Goal: Task Accomplishment & Management: Complete application form

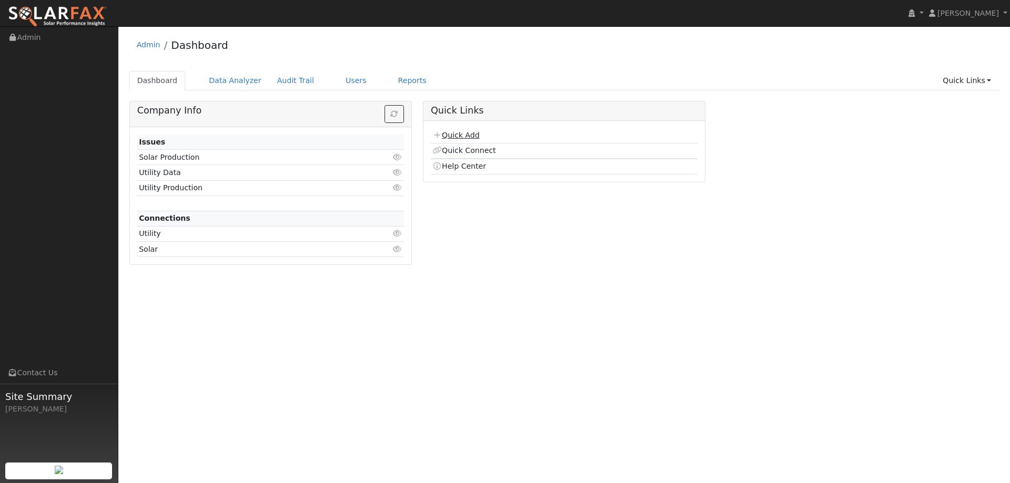
click at [460, 137] on link "Quick Add" at bounding box center [455, 135] width 47 height 8
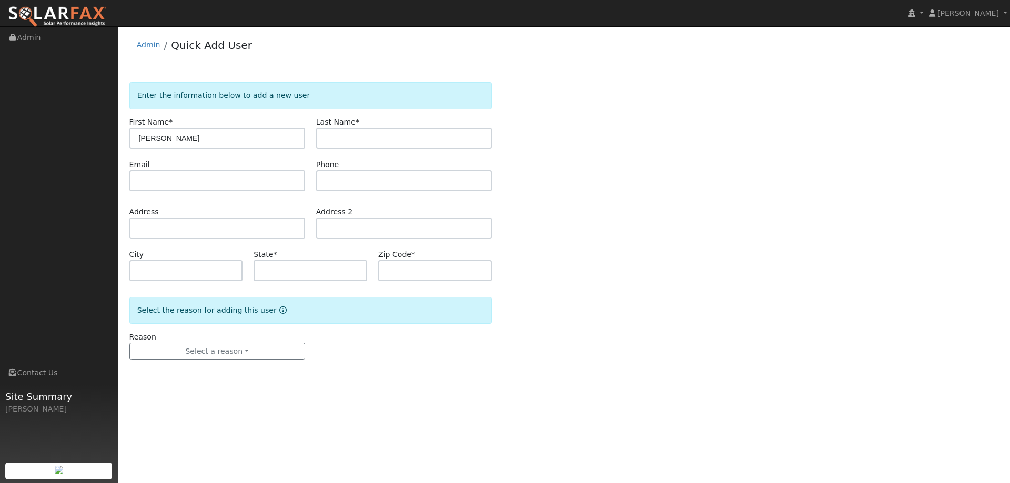
type input "[PERSON_NAME]"
type input "Riser"
paste input "[PERSON_NAME][EMAIL_ADDRESS][DOMAIN_NAME]"
type input "Rachel@rachelriser.com"
click at [368, 192] on form "Enter the information below to add a new user First Name * Rachel Last Name * R…" at bounding box center [310, 231] width 362 height 299
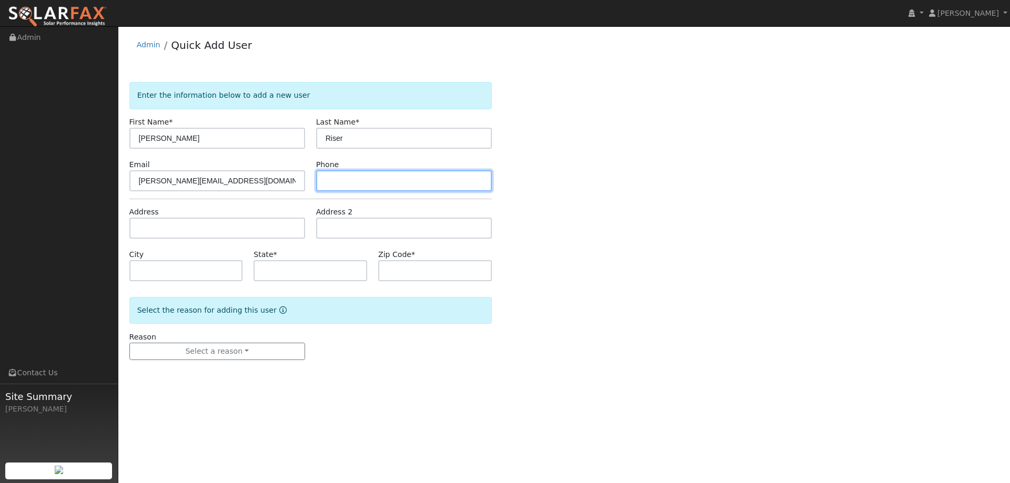
click at [364, 184] on input "text" at bounding box center [404, 180] width 176 height 21
paste input "707-592-3551"
type input "707-592-3551"
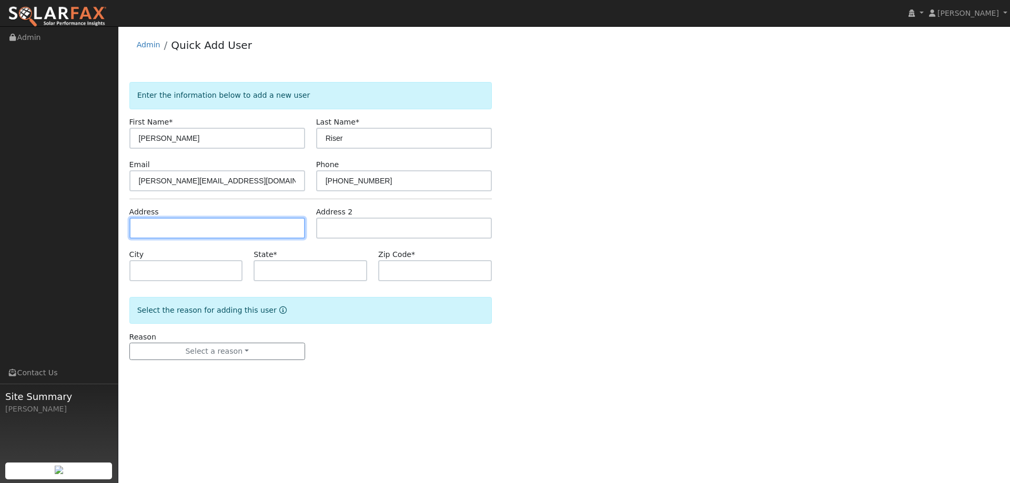
click at [206, 234] on input "text" at bounding box center [217, 228] width 176 height 21
paste input "2283 Monticello Rd"
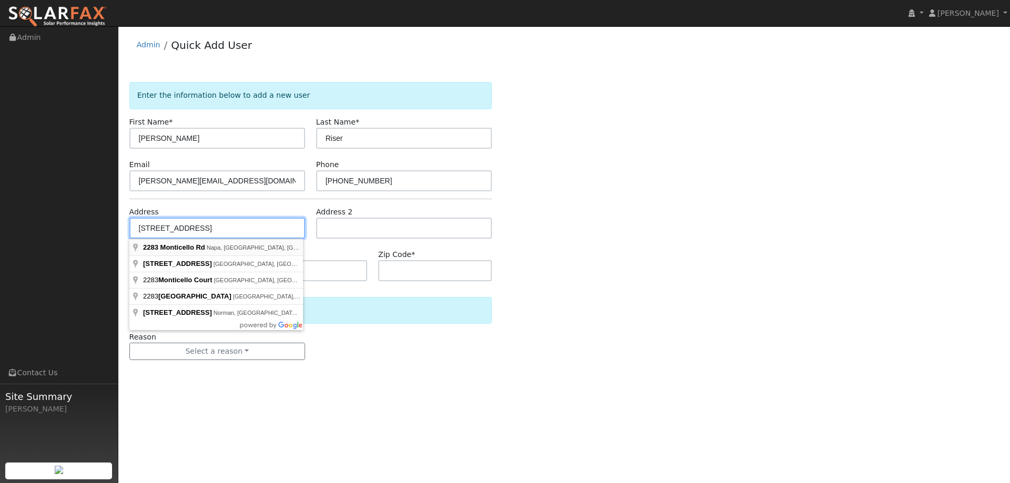
type input "2283 Monticello Road"
type input "Napa"
type input "CA"
type input "94558"
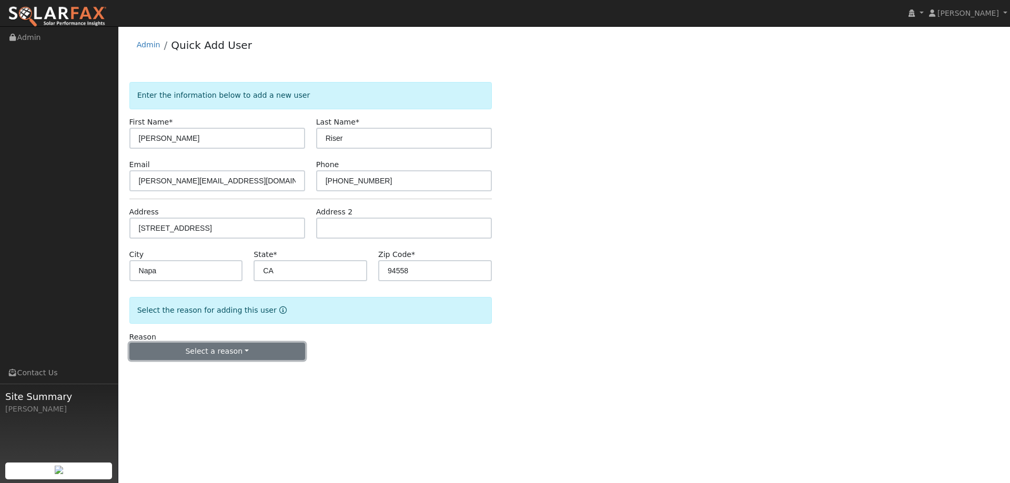
click at [256, 343] on button "Select a reason" at bounding box center [217, 352] width 176 height 18
click at [222, 373] on link "New lead" at bounding box center [188, 373] width 116 height 15
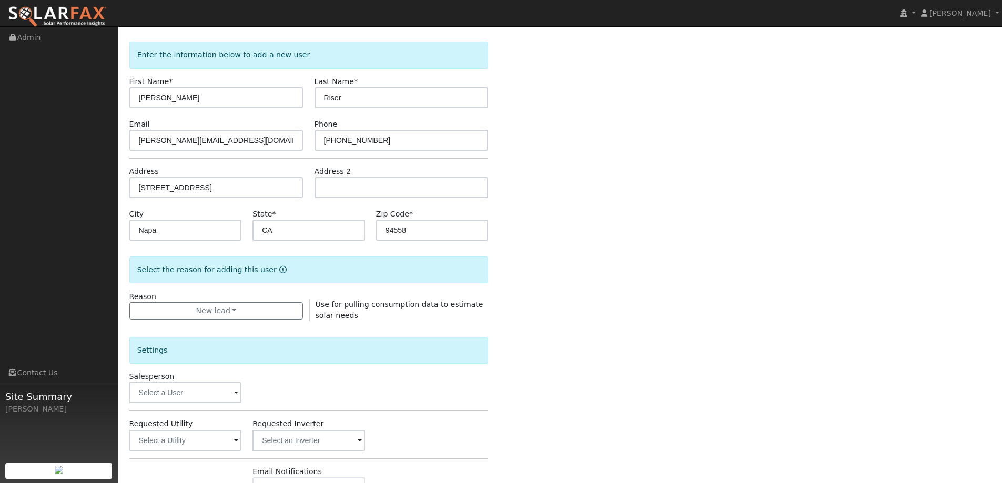
scroll to position [105, 0]
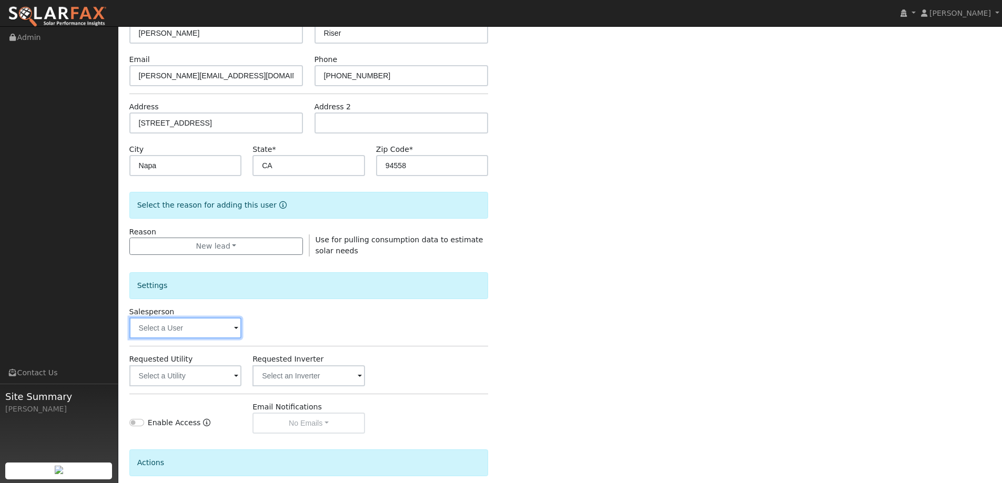
click at [218, 321] on input "text" at bounding box center [185, 328] width 113 height 21
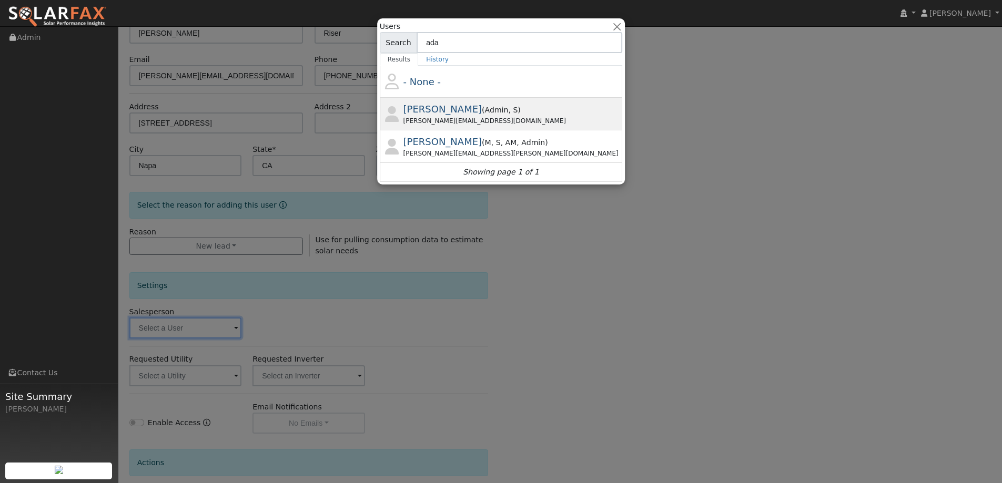
type input "ada"
click at [478, 123] on div "Adam@ambrosesolar.com" at bounding box center [511, 120] width 217 height 9
type input "Adam Hedemark"
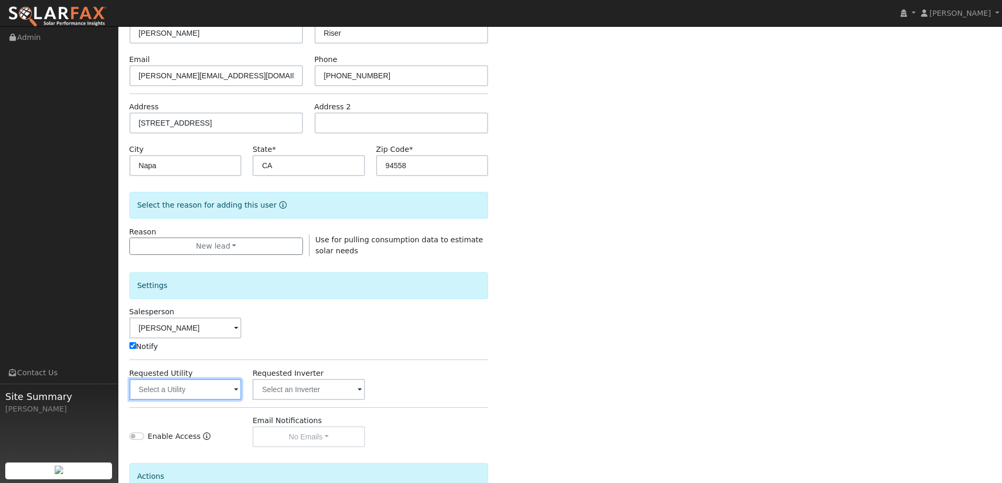
click at [204, 398] on input "text" at bounding box center [185, 389] width 113 height 21
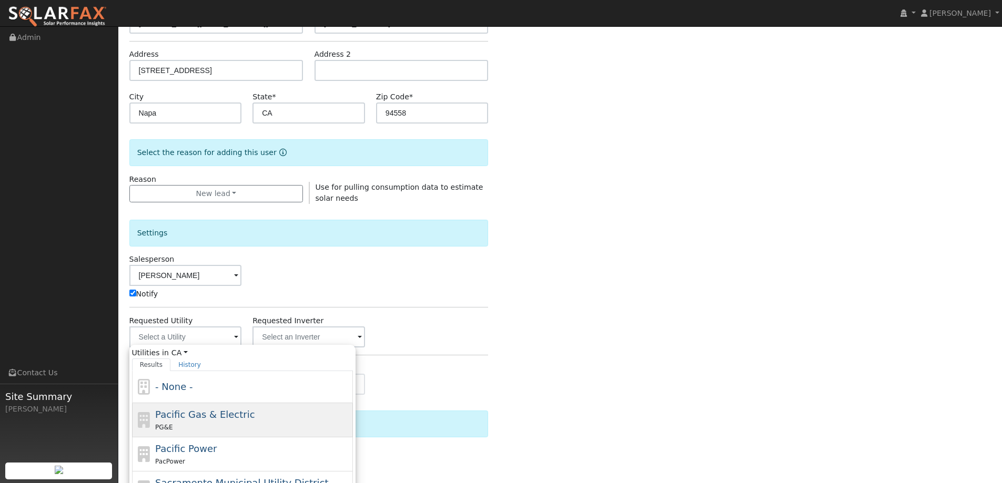
click at [278, 419] on div "Pacific Gas & Electric PG&E" at bounding box center [252, 419] width 195 height 25
type input "Pacific Gas & Electric"
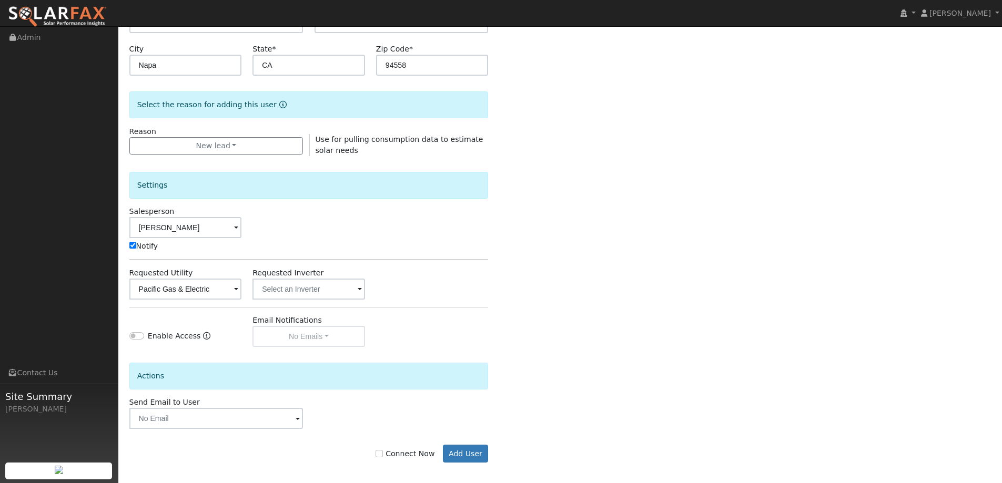
scroll to position [211, 0]
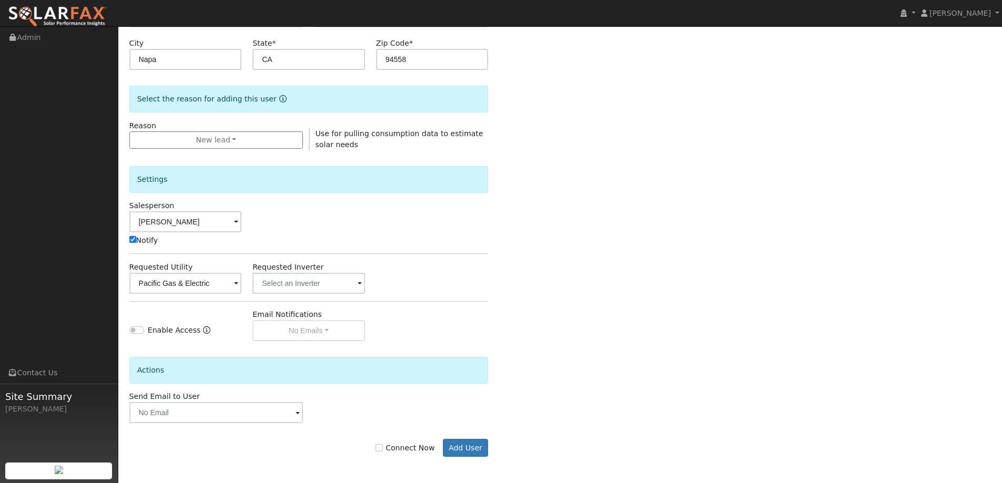
drag, startPoint x: 394, startPoint y: 445, endPoint x: 409, endPoint y: 447, distance: 14.9
click at [394, 445] on label "Connect Now" at bounding box center [404, 448] width 59 height 11
click at [383, 445] on input "Connect Now" at bounding box center [378, 447] width 7 height 7
checkbox input "true"
click at [480, 453] on button "Add User" at bounding box center [466, 448] width 46 height 18
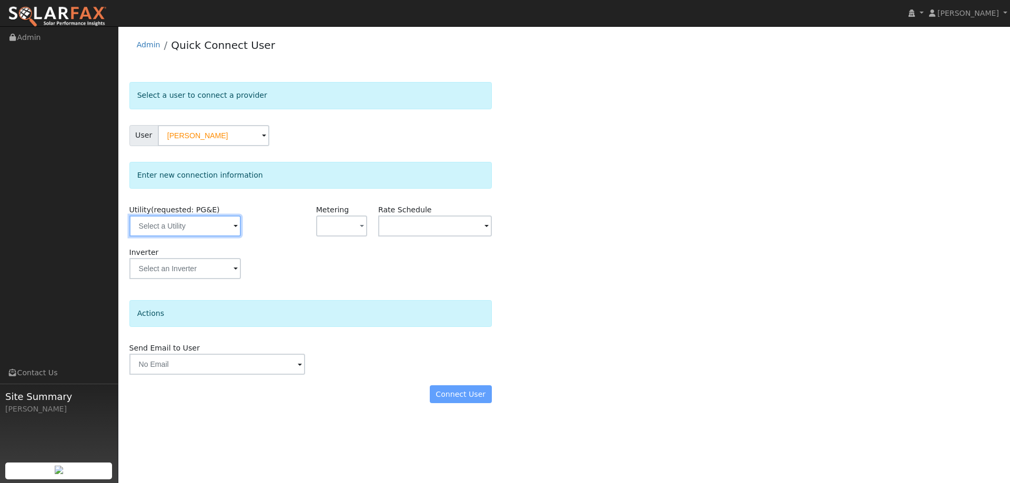
click at [226, 216] on input "text" at bounding box center [184, 226] width 111 height 21
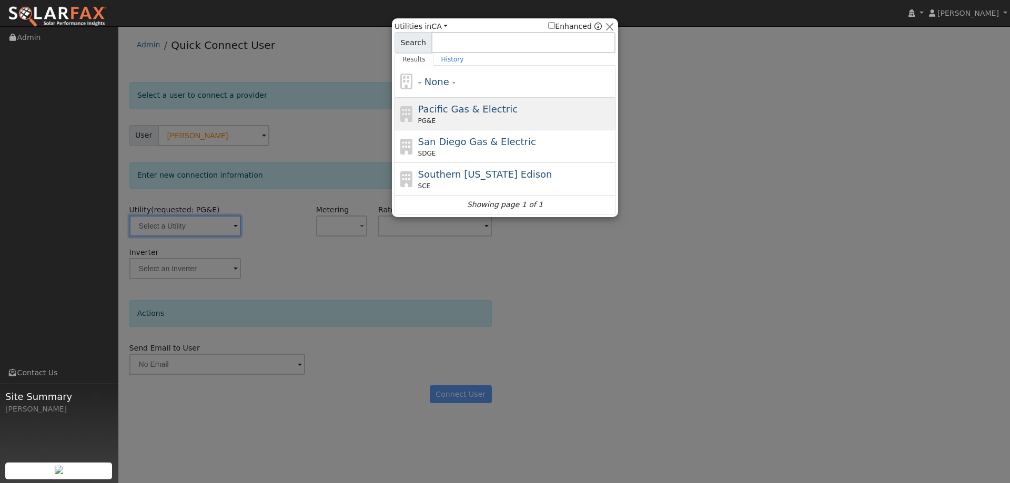
click at [424, 120] on span "PG&E" at bounding box center [426, 120] width 17 height 9
type input "PG&E"
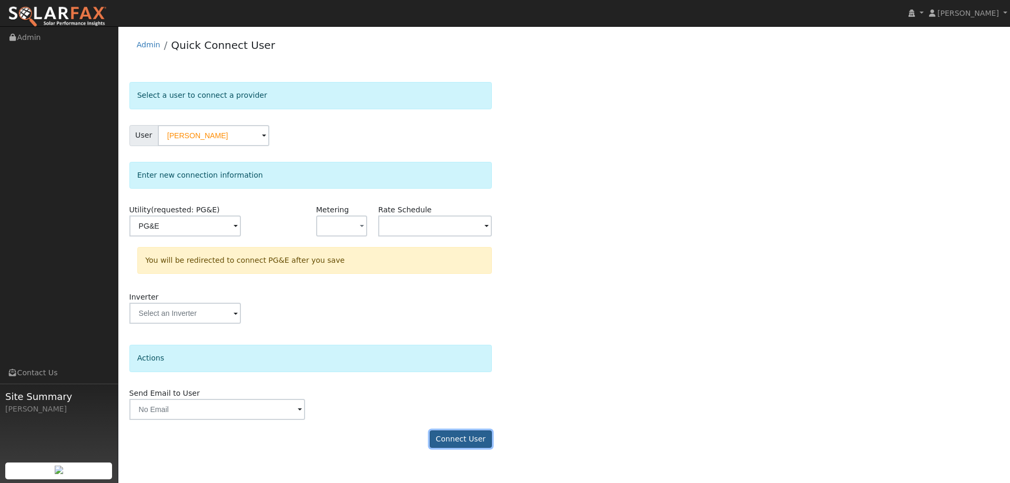
click at [475, 437] on button "Connect User" at bounding box center [461, 440] width 62 height 18
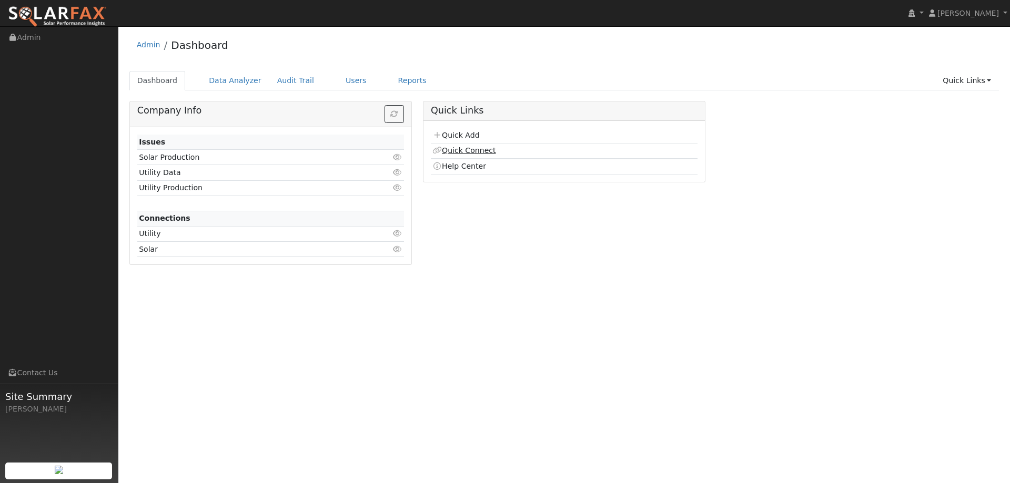
click at [463, 152] on link "Quick Connect" at bounding box center [463, 150] width 63 height 8
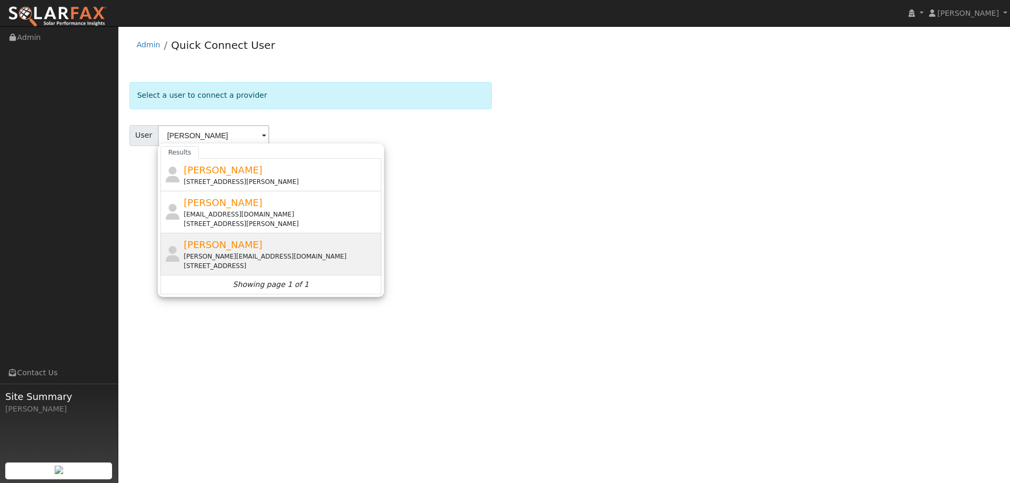
click at [270, 242] on div "[PERSON_NAME] [PERSON_NAME][EMAIL_ADDRESS][DOMAIN_NAME] [STREET_ADDRESS]" at bounding box center [281, 254] width 195 height 33
type input "[PERSON_NAME]"
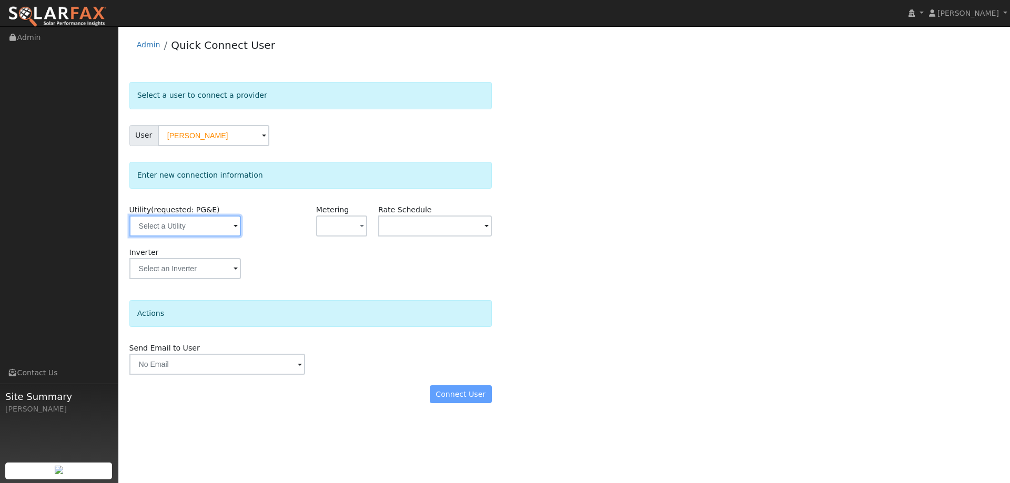
click at [217, 236] on input "text" at bounding box center [184, 226] width 111 height 21
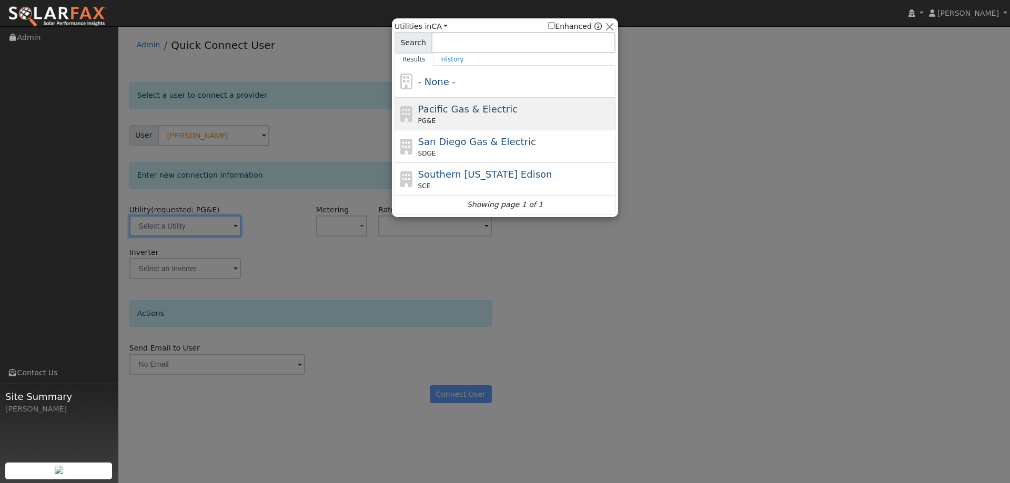
click at [465, 123] on div "PG&E" at bounding box center [515, 120] width 195 height 9
type input "PG&E"
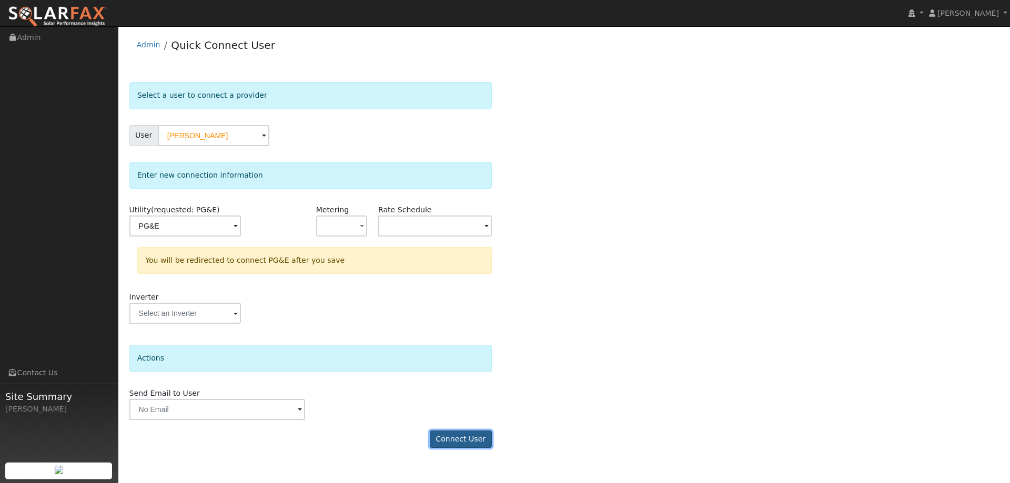
click at [471, 434] on button "Connect User" at bounding box center [461, 440] width 62 height 18
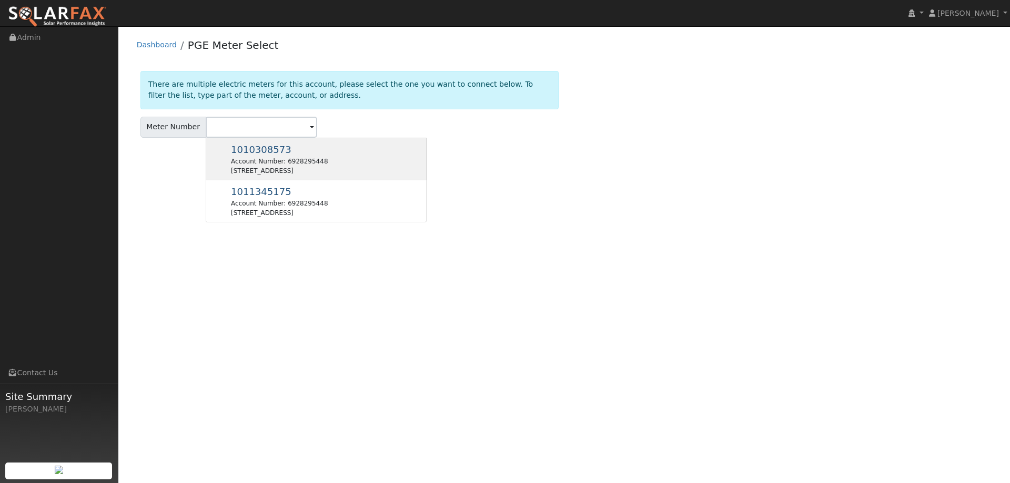
click at [344, 178] on div "1010308573 Account Number: 6928295448 [STREET_ADDRESS]" at bounding box center [316, 159] width 221 height 43
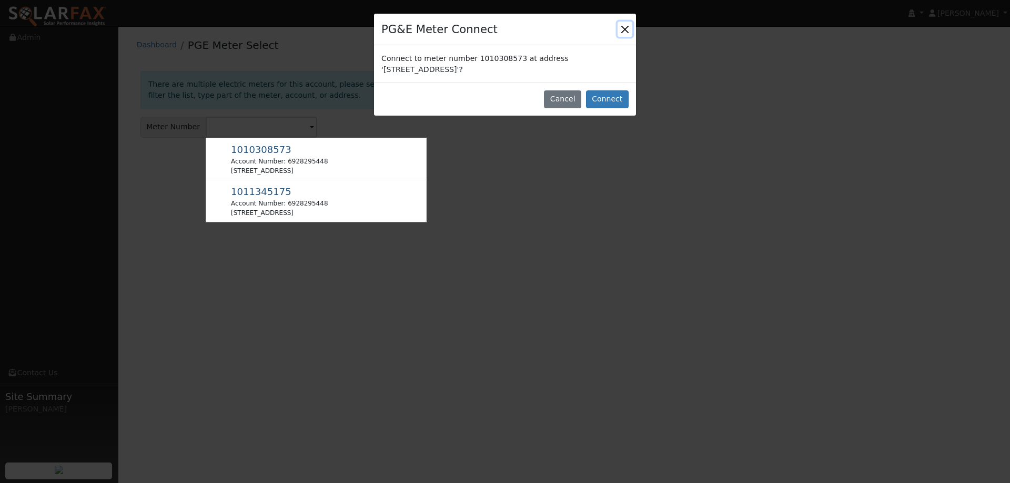
click at [624, 30] on button "Close" at bounding box center [624, 29] width 15 height 15
